Goal: Answer question/provide support

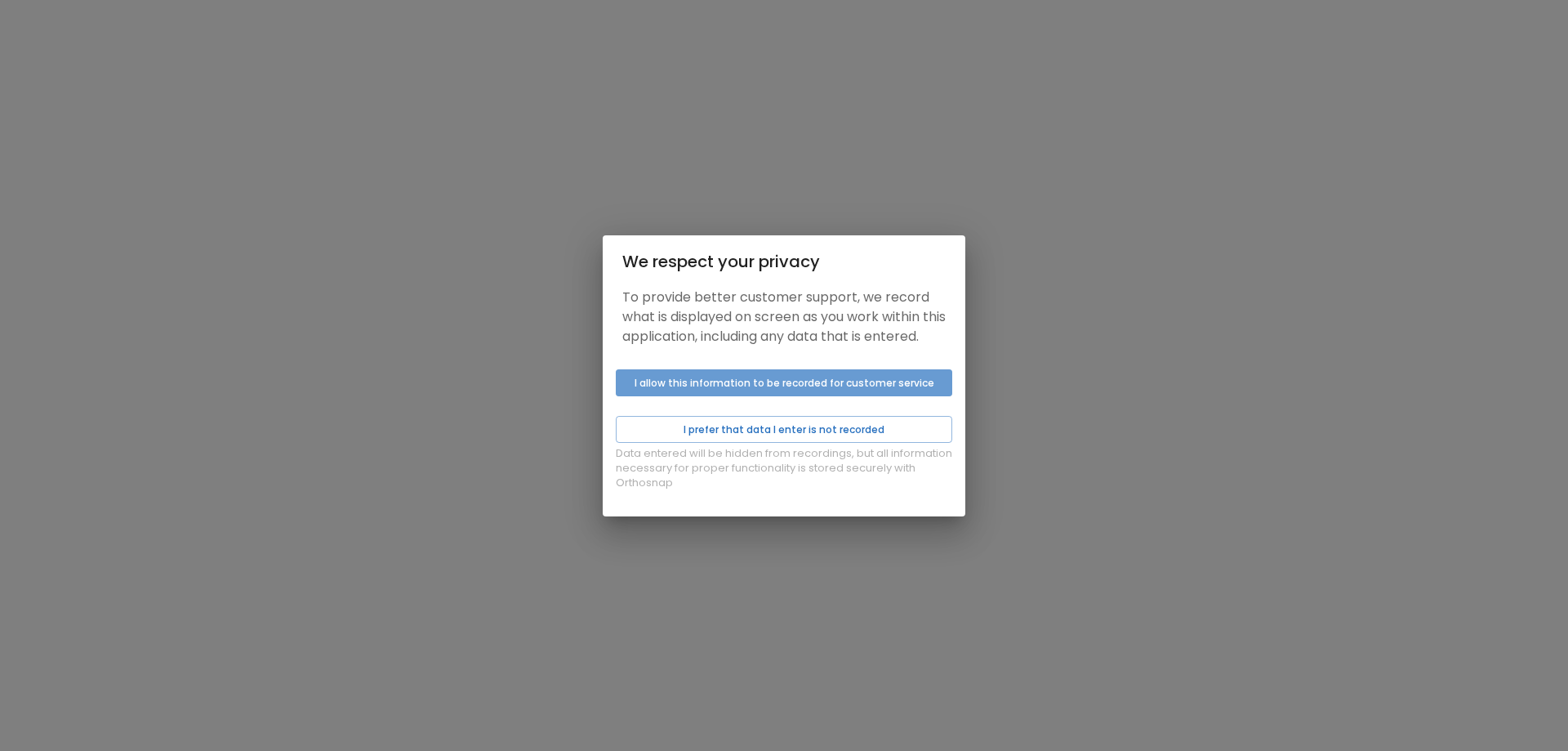
click at [760, 387] on button "I allow this information to be recorded for customer service" at bounding box center [784, 382] width 337 height 27
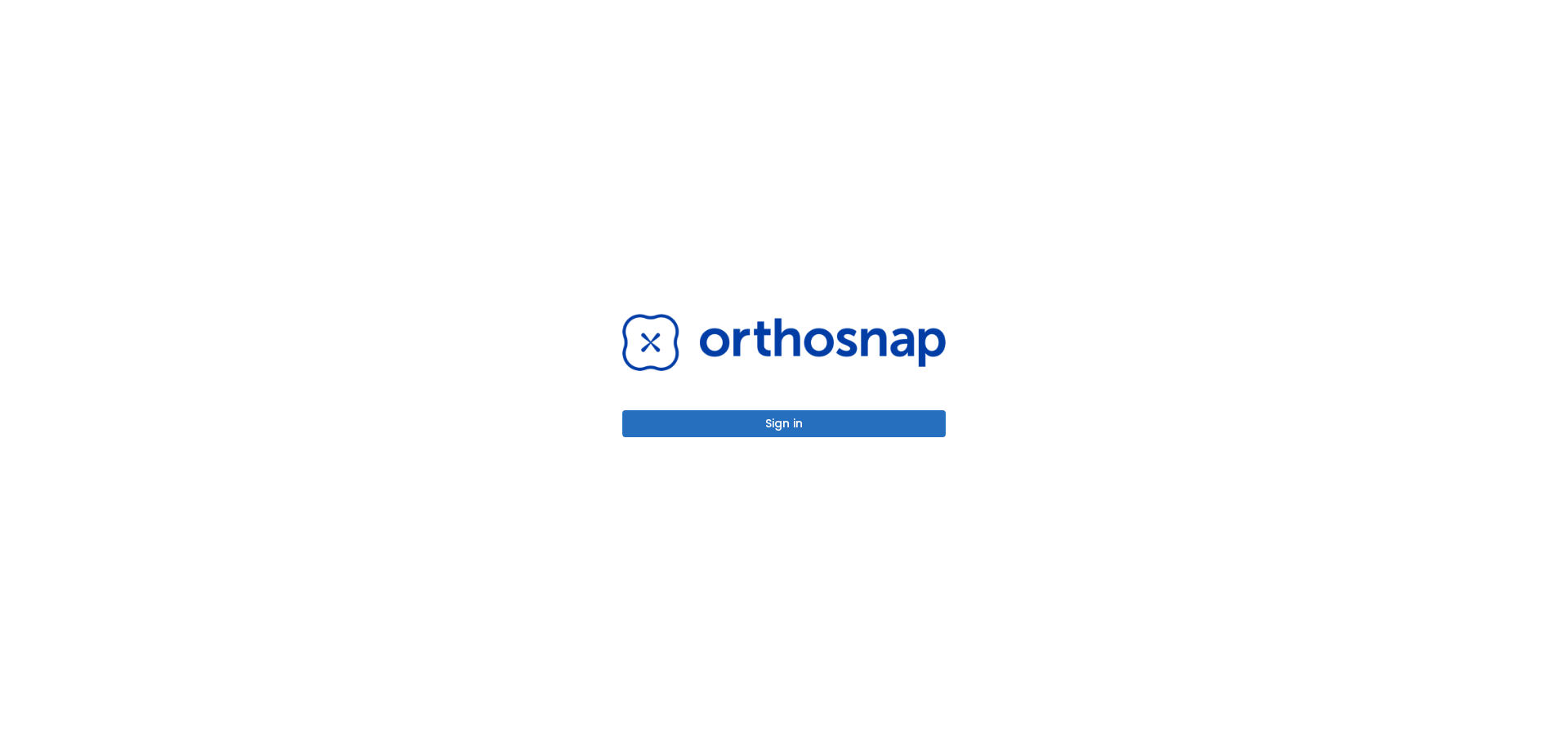
click at [783, 419] on button "Sign in" at bounding box center [784, 423] width 323 height 27
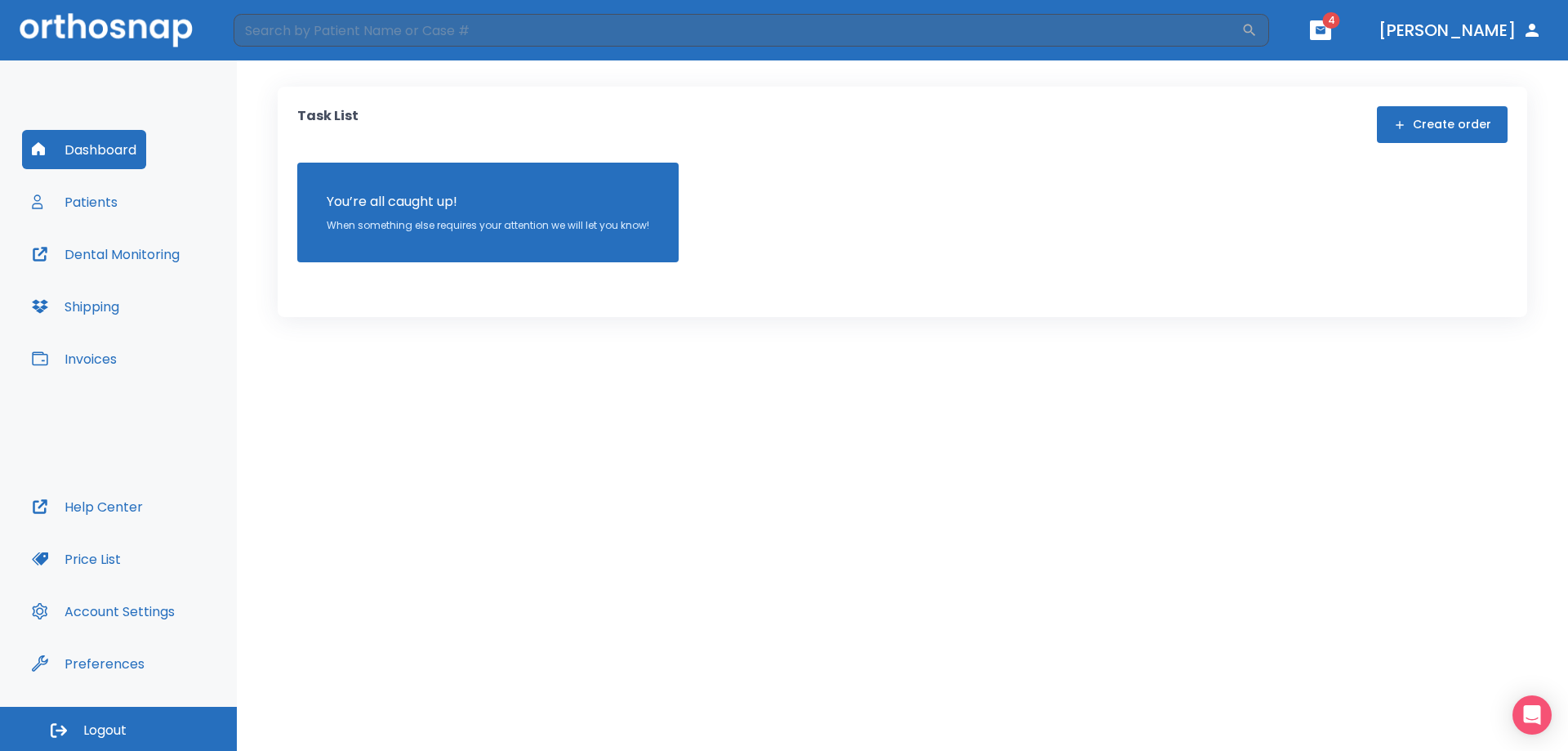
click at [71, 197] on button "Patients" at bounding box center [75, 202] width 106 height 40
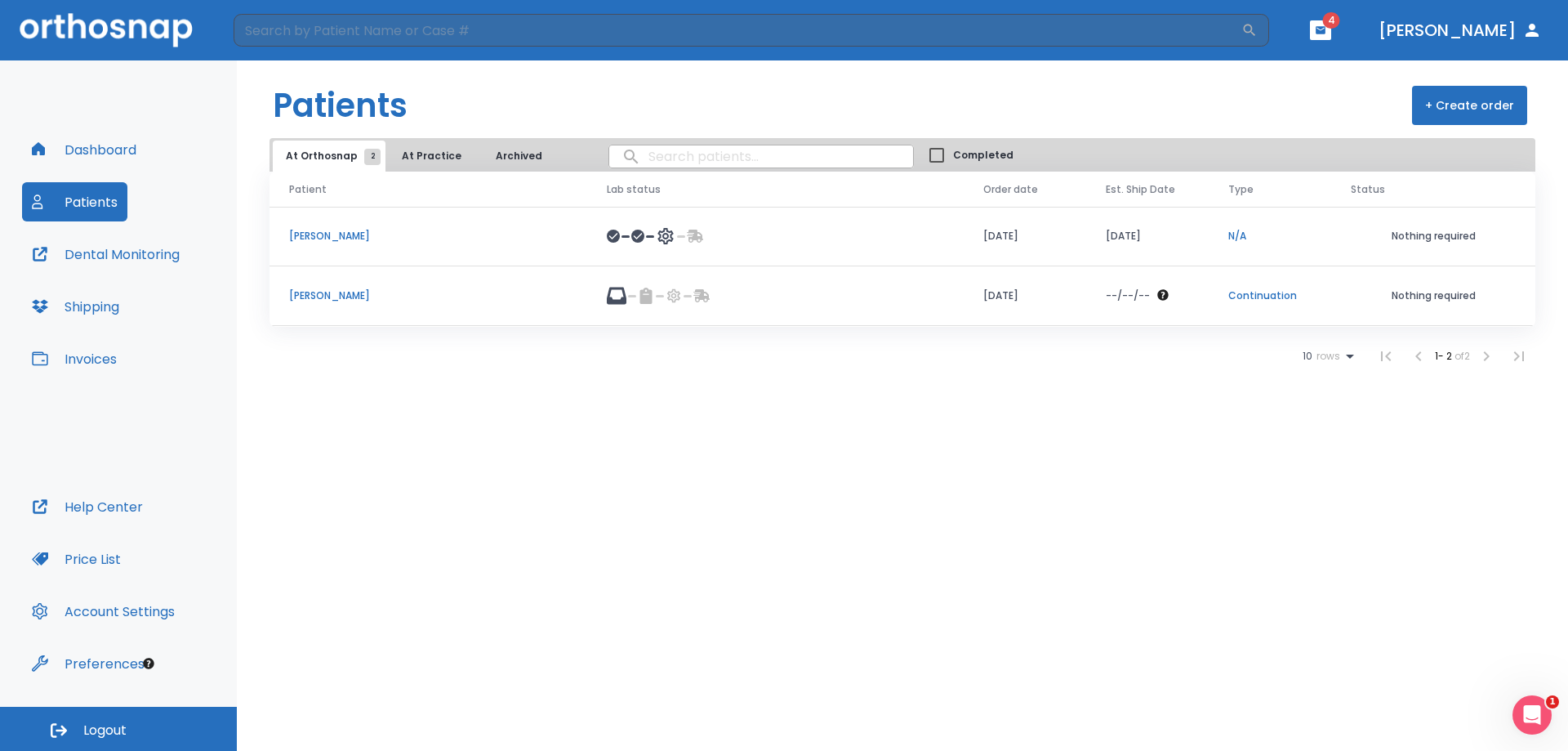
click at [336, 231] on p "[PERSON_NAME]" at bounding box center [428, 236] width 279 height 15
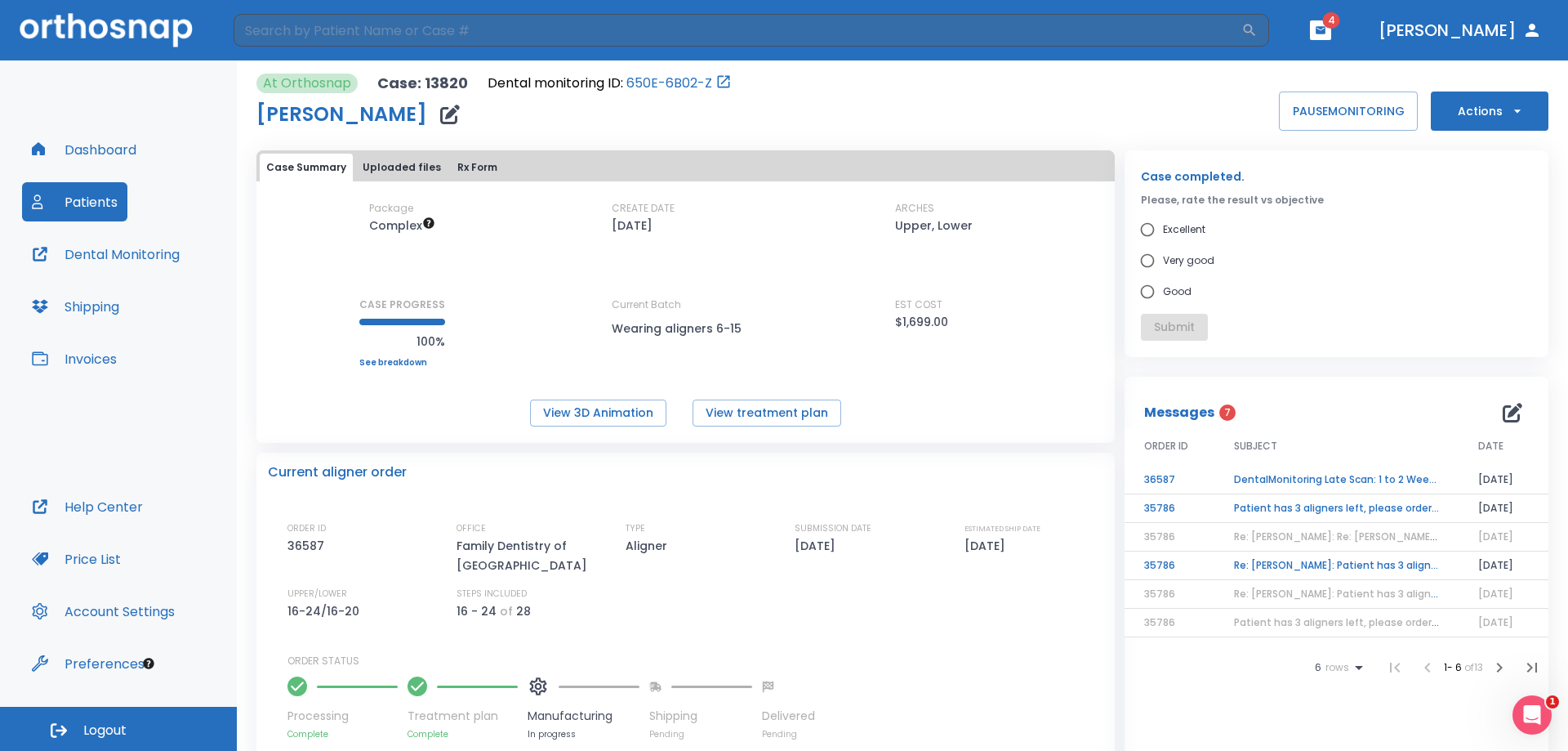
click at [1289, 475] on td "DentalMonitoring Late Scan: 1 to 2 Weeks Notification" at bounding box center [1336, 479] width 244 height 29
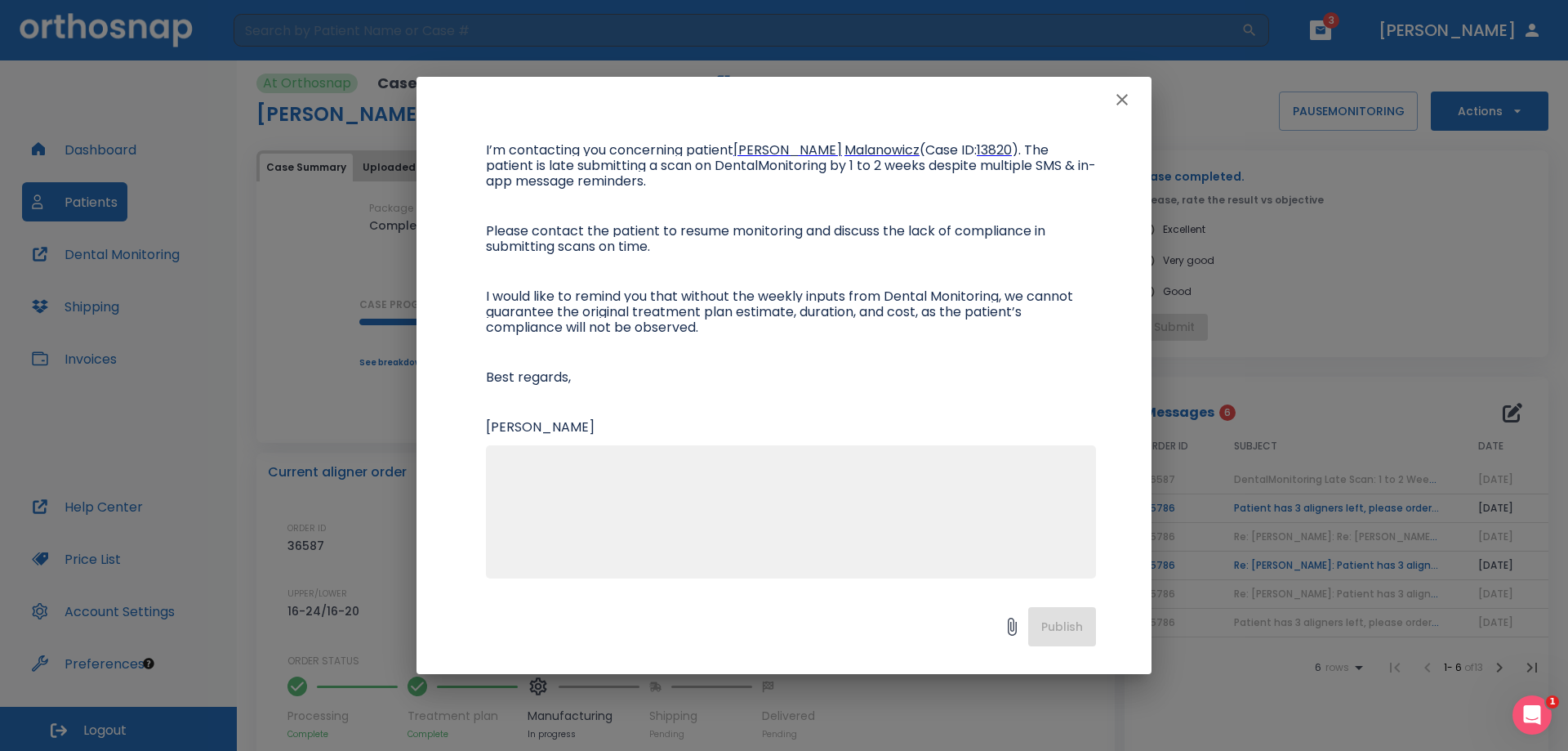
scroll to position [211, 0]
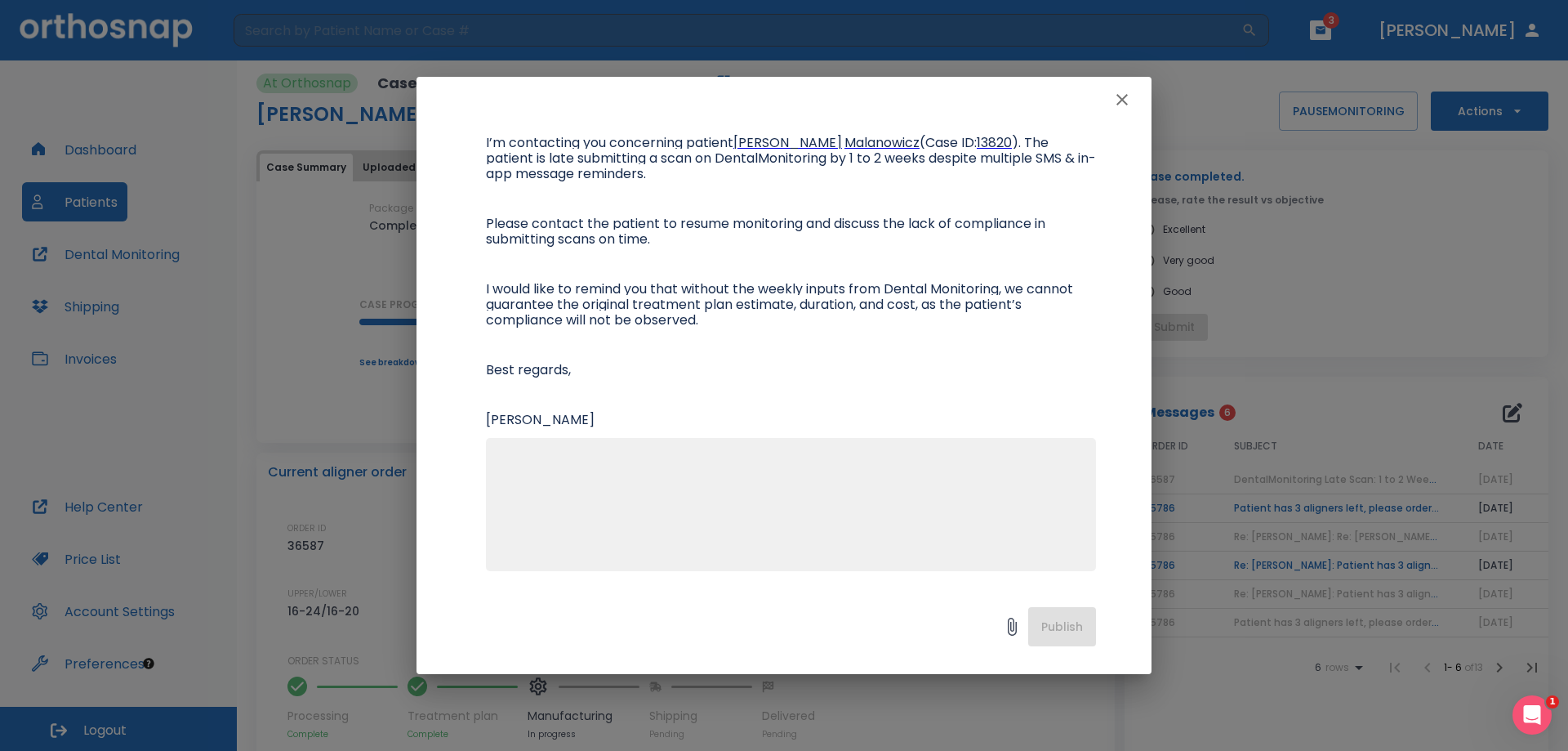
click at [910, 472] on textarea at bounding box center [791, 511] width 591 height 113
type textarea "I contacted the patient's mom and she will inform her daughter. Thank you"
click at [1065, 621] on button "Publish" at bounding box center [1062, 627] width 68 height 40
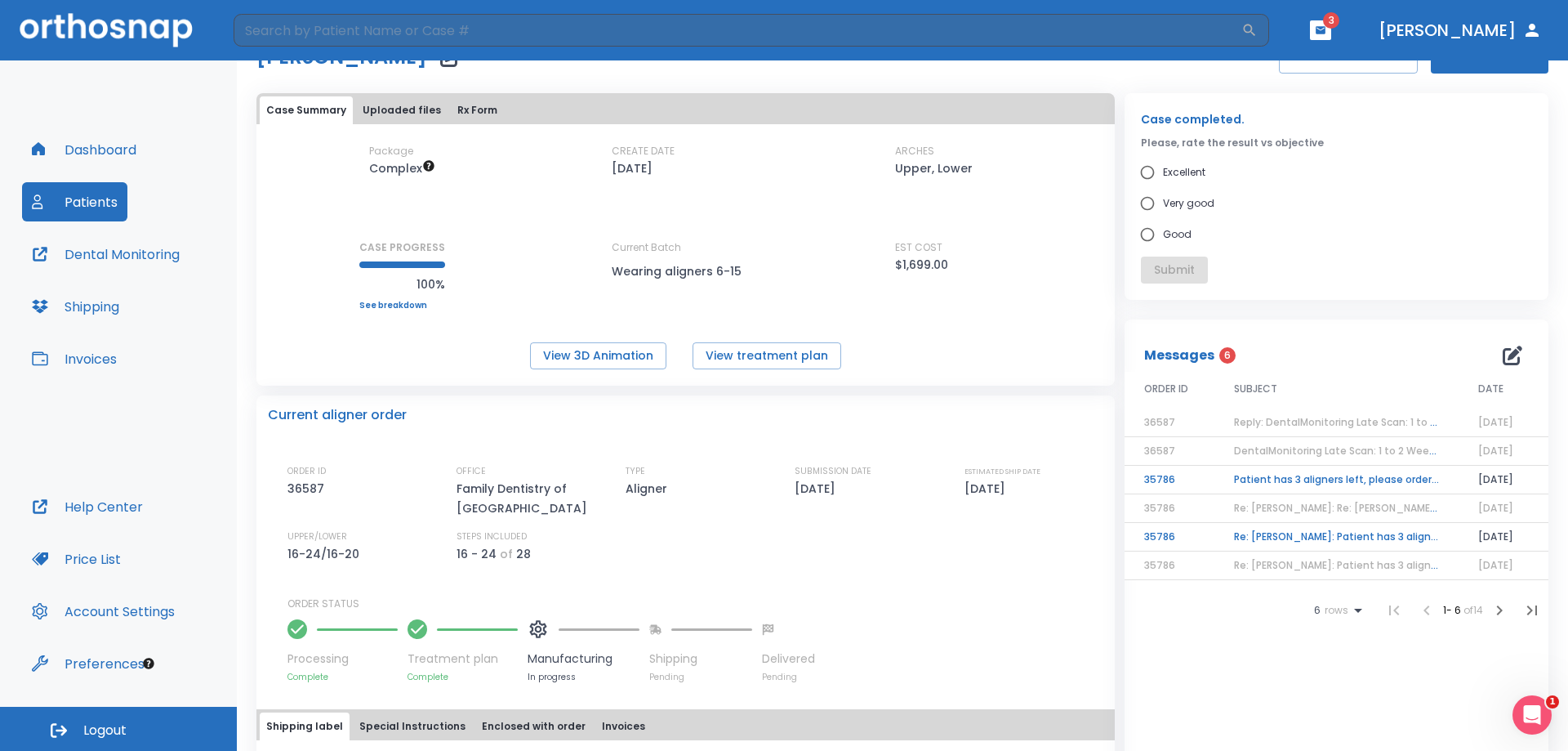
scroll to position [0, 0]
